Goal: Transaction & Acquisition: Subscribe to service/newsletter

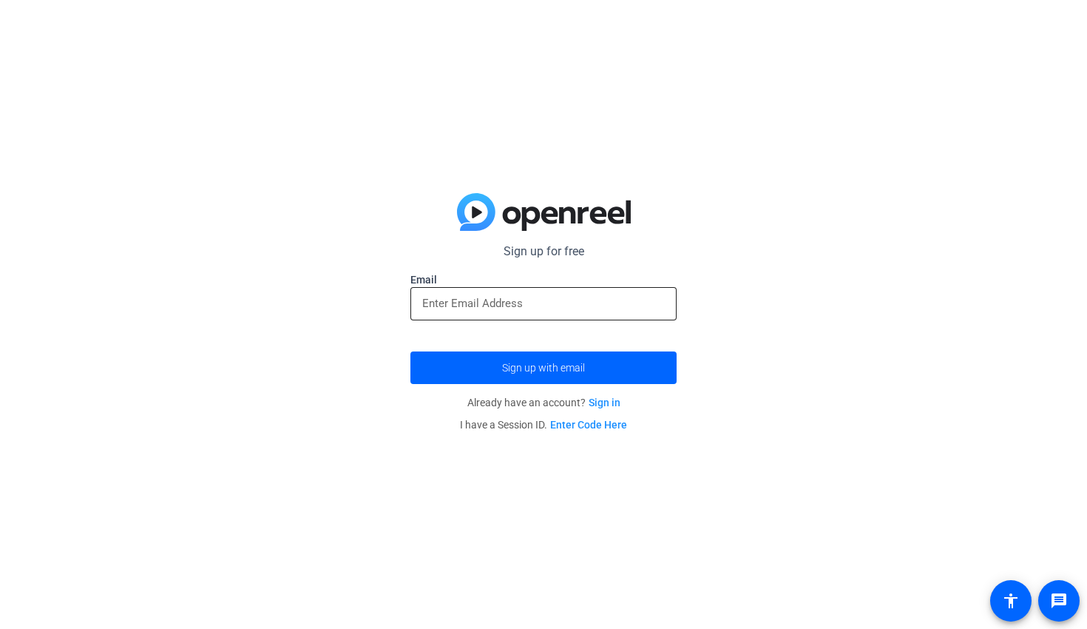
click at [568, 294] on div at bounding box center [543, 303] width 243 height 33
type input "[EMAIL_ADDRESS][DOMAIN_NAME]"
click at [616, 365] on span "submit" at bounding box center [543, 367] width 266 height 35
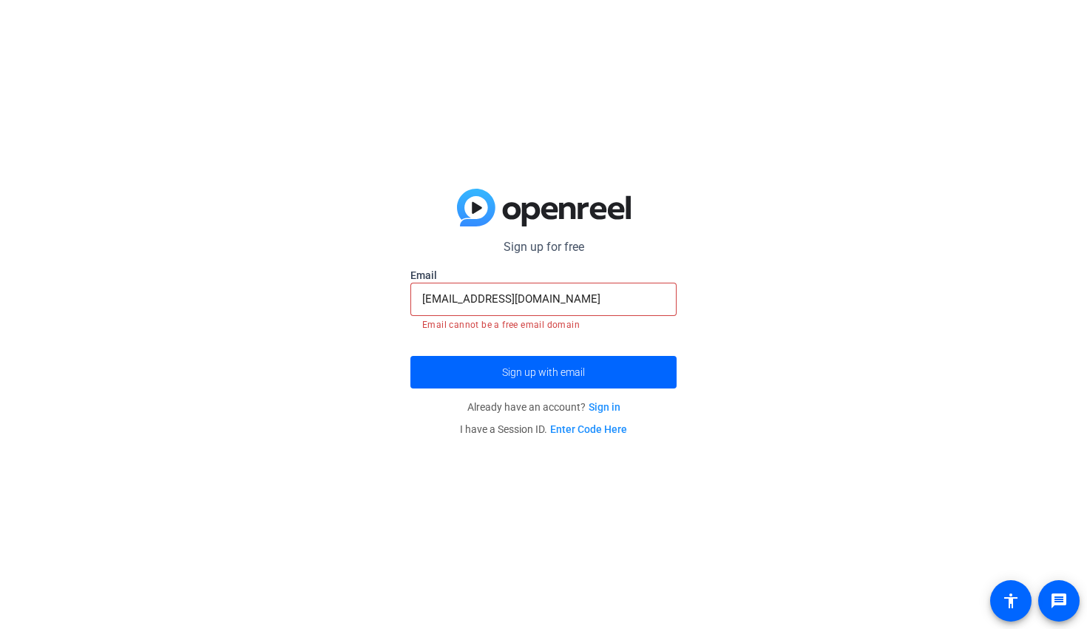
click at [606, 407] on link "Sign in" at bounding box center [605, 407] width 32 height 12
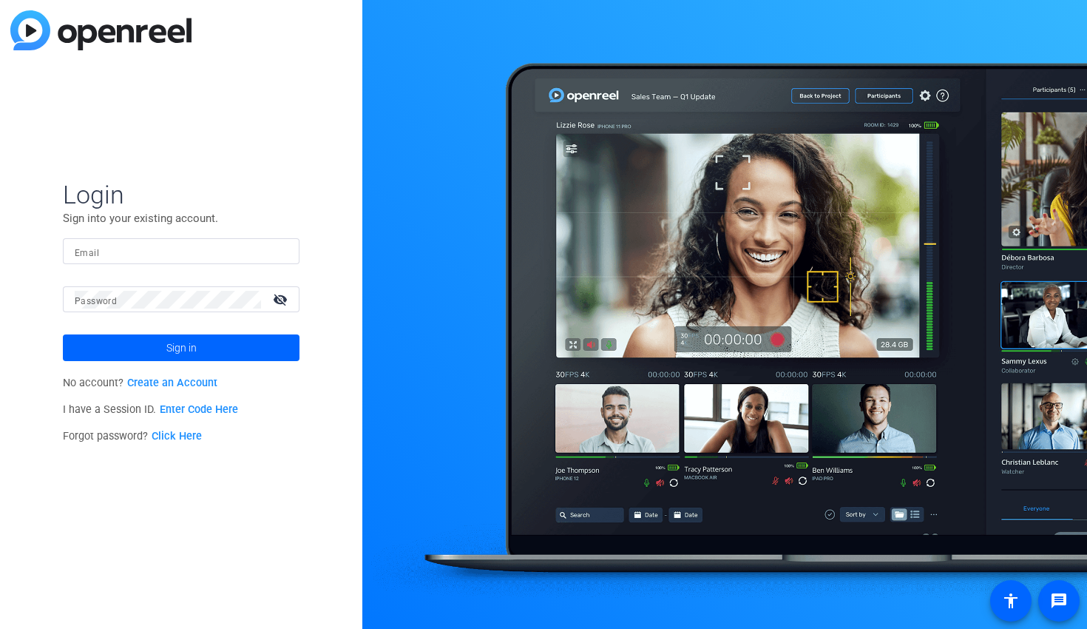
click at [178, 385] on link "Create an Account" at bounding box center [172, 382] width 90 height 13
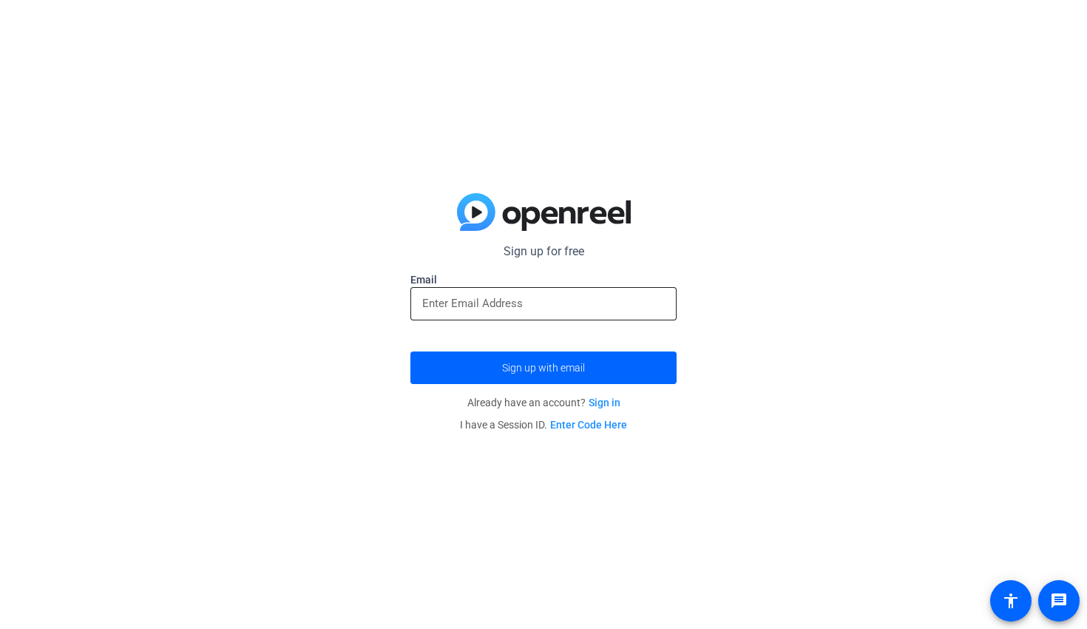
click at [538, 315] on div at bounding box center [543, 303] width 243 height 33
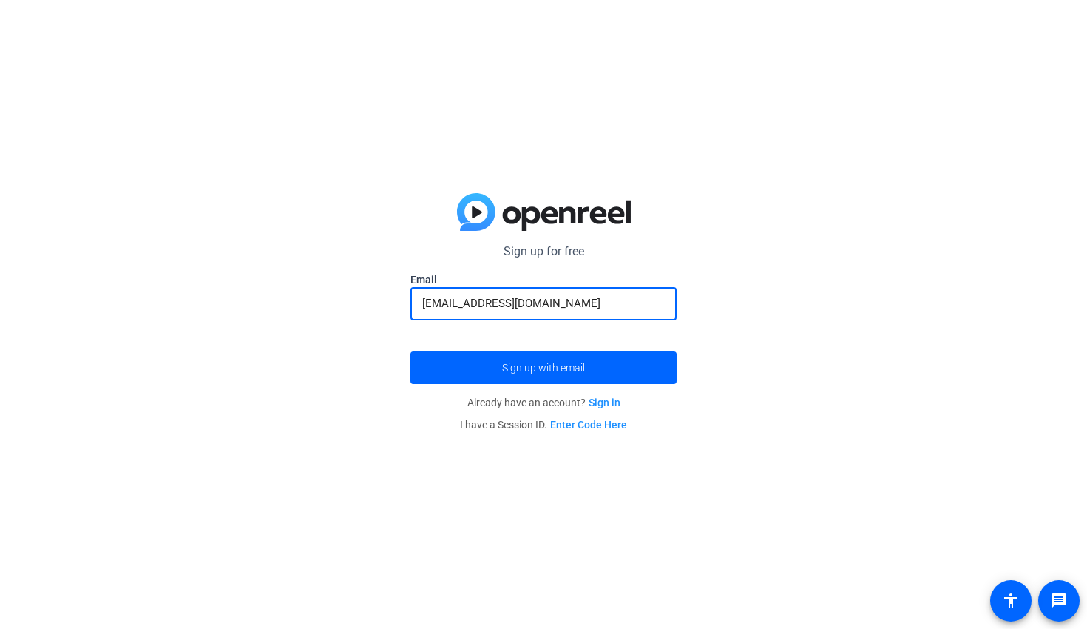
type input "[EMAIL_ADDRESS][DOMAIN_NAME]"
click at [544, 368] on button "Sign up with email" at bounding box center [543, 367] width 266 height 33
